Goal: Information Seeking & Learning: Find specific fact

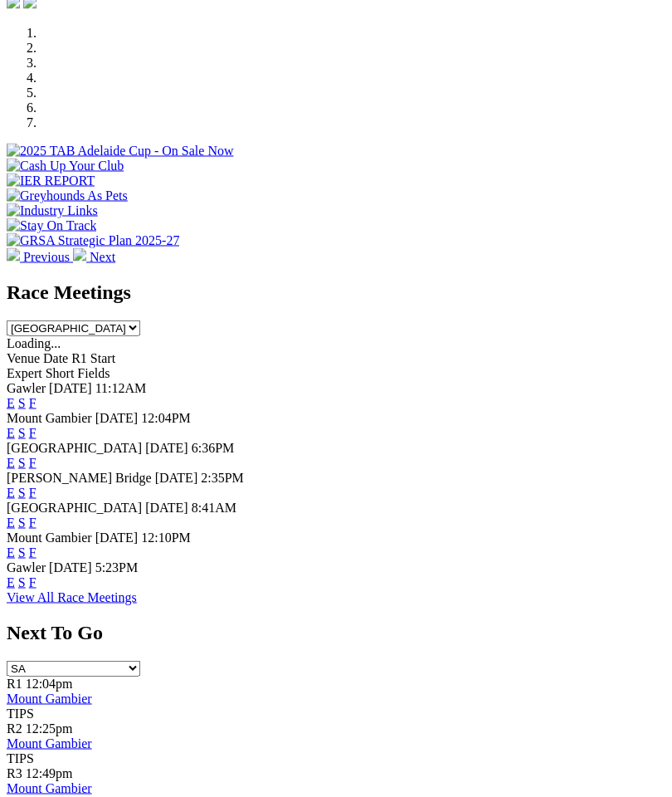
scroll to position [529, 0]
click at [37, 589] on link "F" at bounding box center [32, 582] width 7 height 14
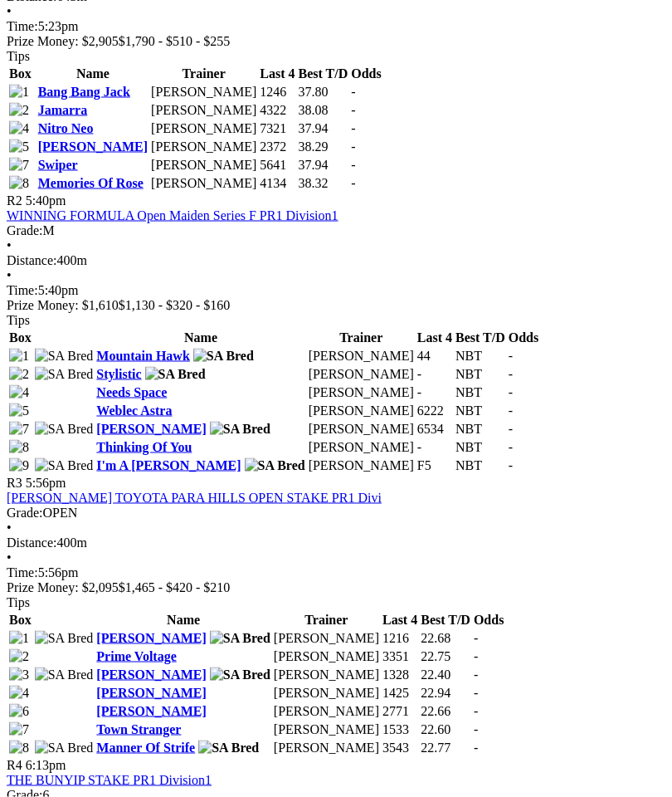
scroll to position [972, 0]
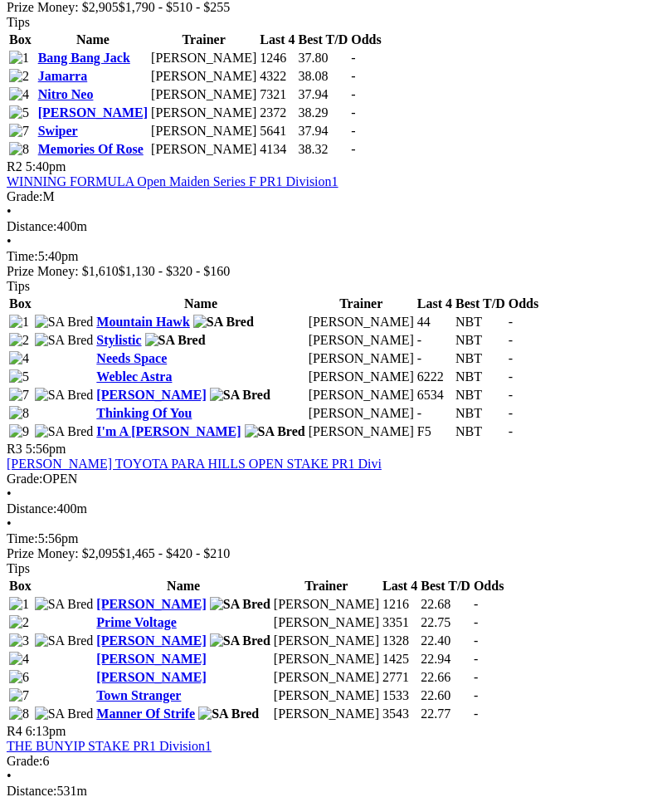
scroll to position [940, 0]
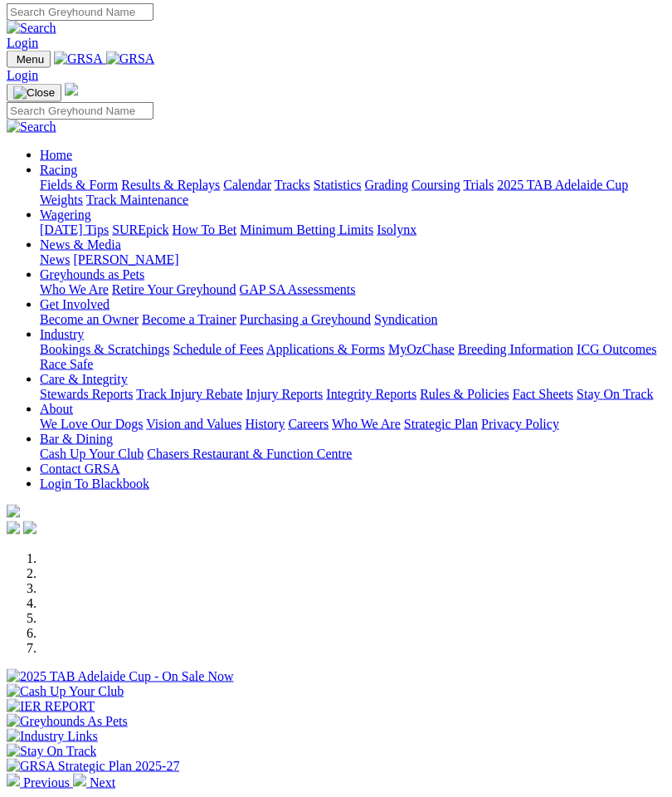
scroll to position [117, 0]
